Goal: Transaction & Acquisition: Subscribe to service/newsletter

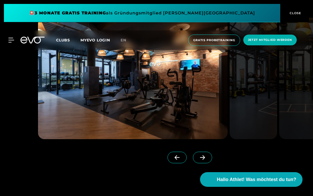
scroll to position [432, 0]
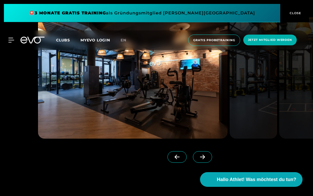
click at [203, 160] on icon at bounding box center [202, 157] width 5 height 4
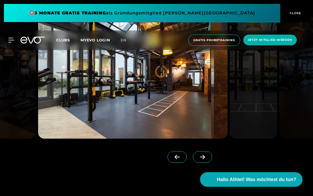
click at [200, 163] on span at bounding box center [202, 157] width 19 height 12
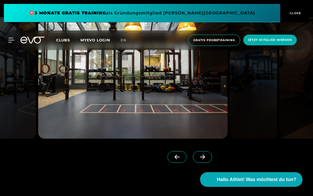
click at [200, 163] on span at bounding box center [202, 157] width 19 height 12
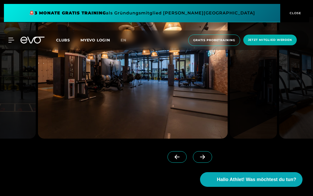
click at [201, 160] on icon at bounding box center [202, 157] width 9 height 5
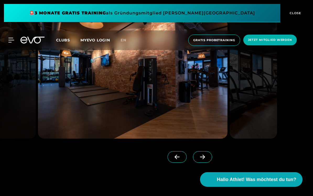
click at [202, 160] on icon at bounding box center [202, 157] width 5 height 4
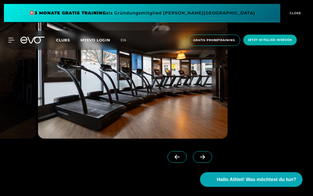
click at [202, 160] on icon at bounding box center [202, 157] width 9 height 5
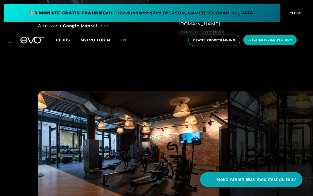
scroll to position [354, 0]
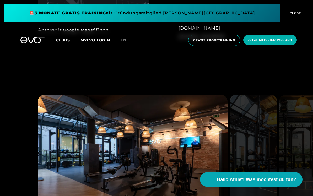
click at [218, 15] on span at bounding box center [142, 13] width 277 height 18
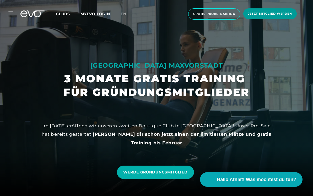
click at [278, 15] on span "Jetzt Mitglied werden" at bounding box center [270, 14] width 44 height 4
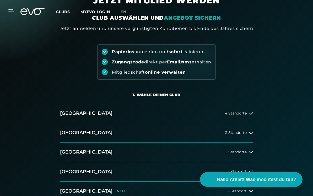
scroll to position [47, 0]
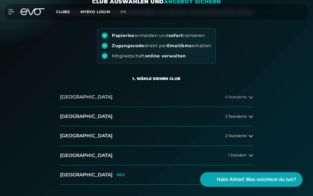
click at [247, 92] on button "[GEOGRAPHIC_DATA] 4 Standorte" at bounding box center [156, 97] width 193 height 19
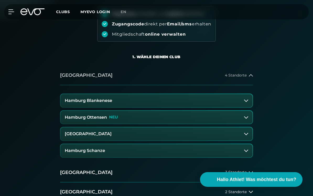
scroll to position [72, 0]
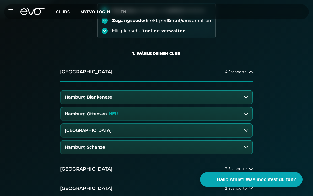
click at [207, 145] on button "Hamburg Schanze" at bounding box center [157, 147] width 192 height 13
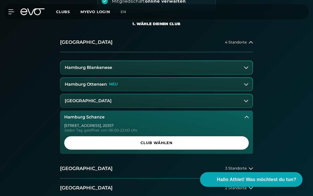
scroll to position [103, 0]
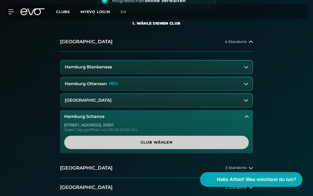
click at [198, 143] on span "Club wählen" at bounding box center [157, 143] width 172 height 6
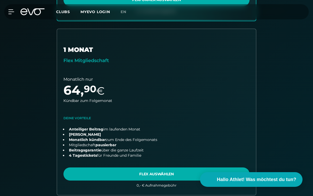
scroll to position [322, 0]
